Goal: Check status: Check status

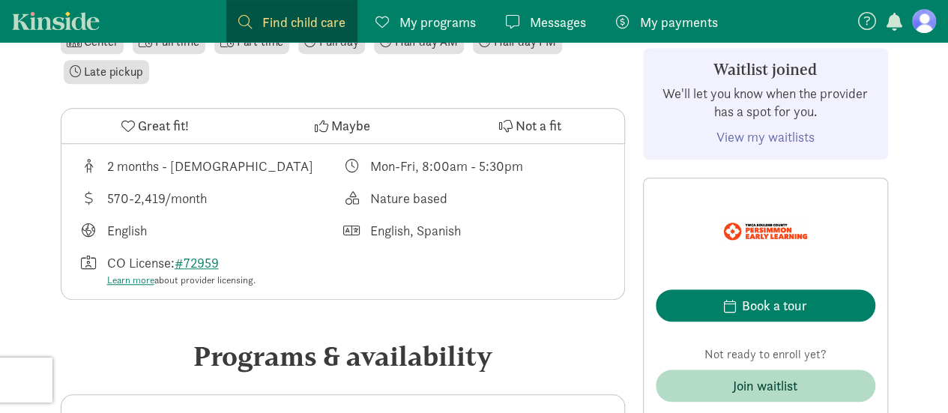
scroll to position [499, 0]
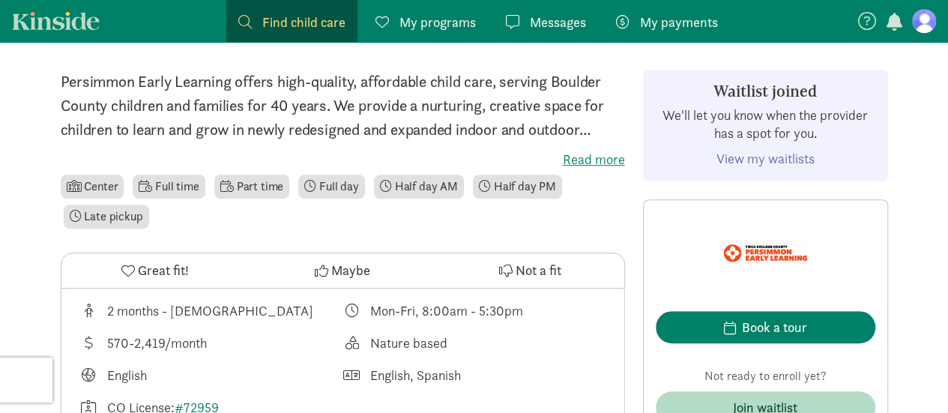
scroll to position [356, 0]
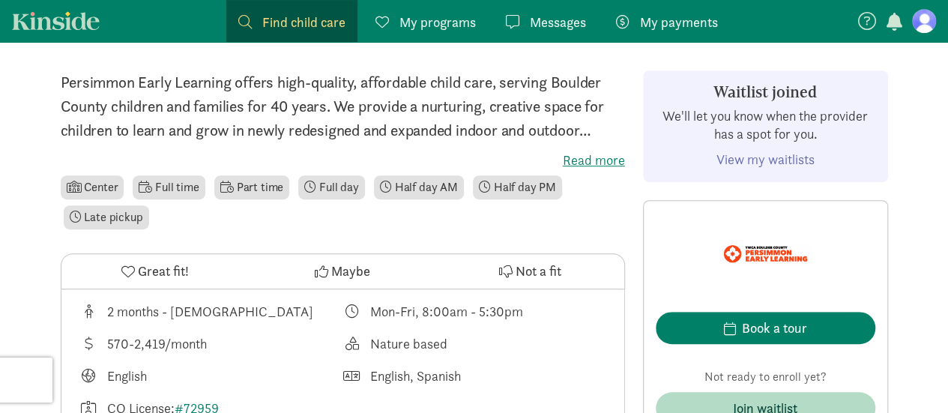
click at [771, 161] on link "View my waitlists" at bounding box center [766, 159] width 98 height 17
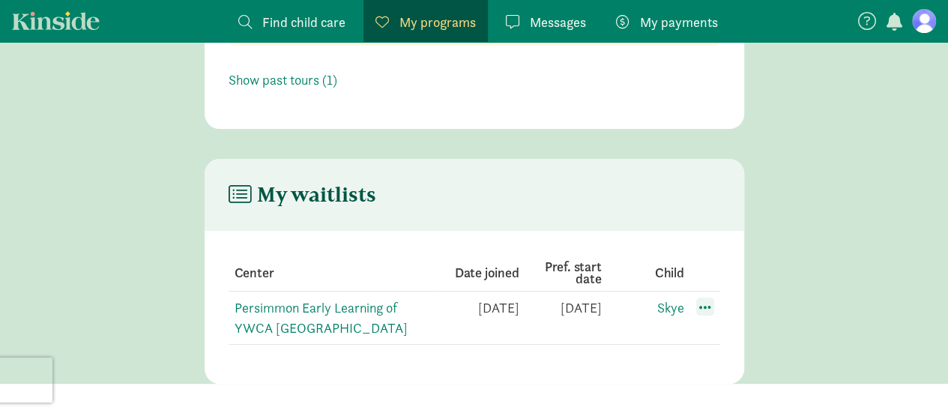
click at [703, 303] on span at bounding box center [705, 307] width 18 height 18
click at [838, 217] on main "My waitlists Center Date joined Pref. start date Child Persimmon Early Learning…" at bounding box center [474, 271] width 948 height 225
